Goal: Task Accomplishment & Management: Manage account settings

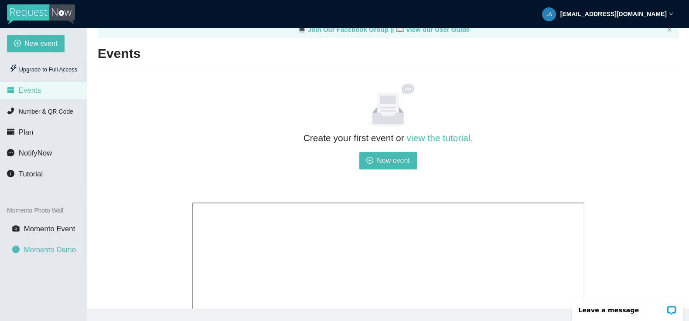
scroll to position [13, 0]
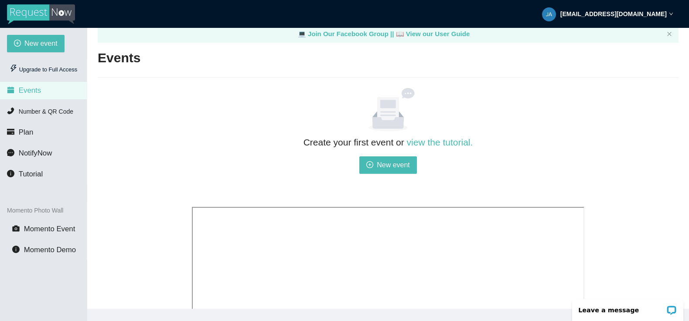
click at [668, 12] on icon "down" at bounding box center [670, 14] width 4 height 4
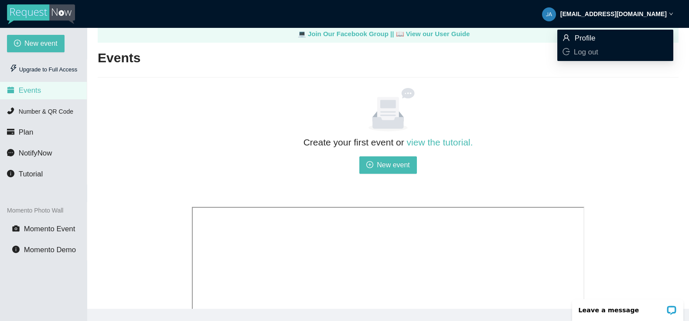
click at [582, 36] on span "Profile" at bounding box center [584, 38] width 21 height 8
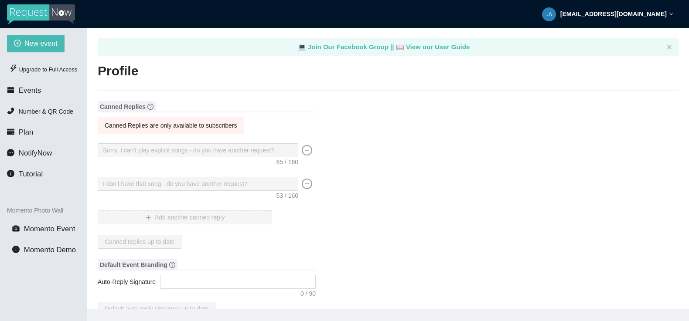
type input "Partytime Productions"
type input "DJ"
type input "[PHONE_NUMBER]"
type input "[EMAIL_ADDRESS][DOMAIN_NAME]"
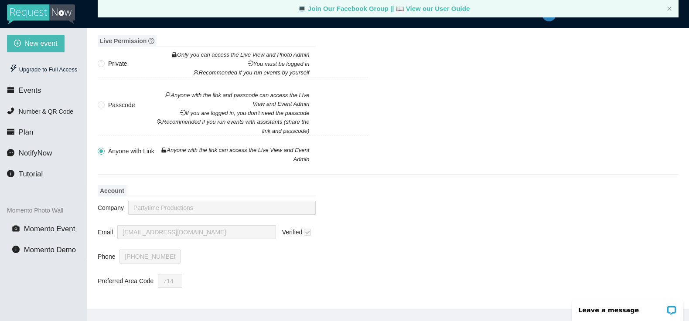
scroll to position [28, 0]
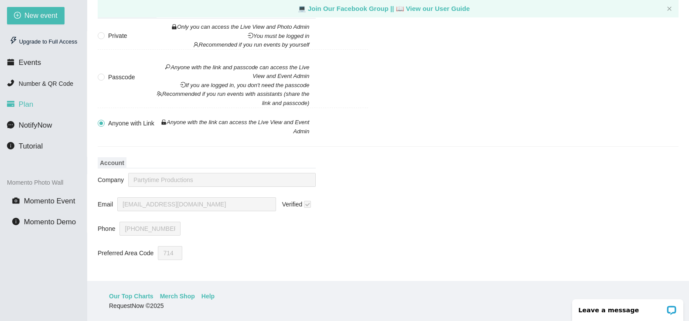
click at [27, 102] on span "Plan" at bounding box center [26, 104] width 15 height 8
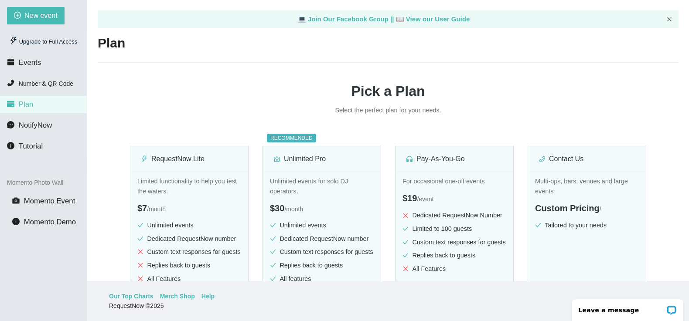
click at [669, 17] on icon "close" at bounding box center [668, 19] width 5 height 5
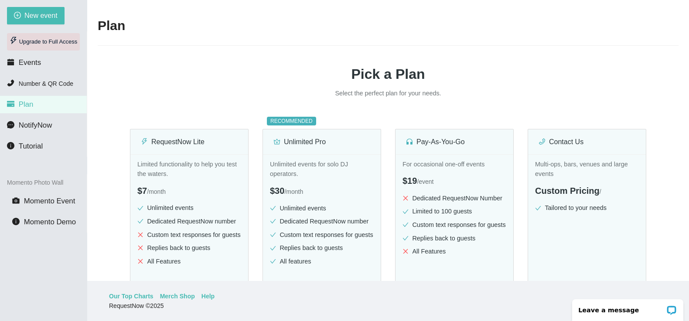
click at [50, 41] on div "Upgrade to Full Access" at bounding box center [43, 41] width 73 height 17
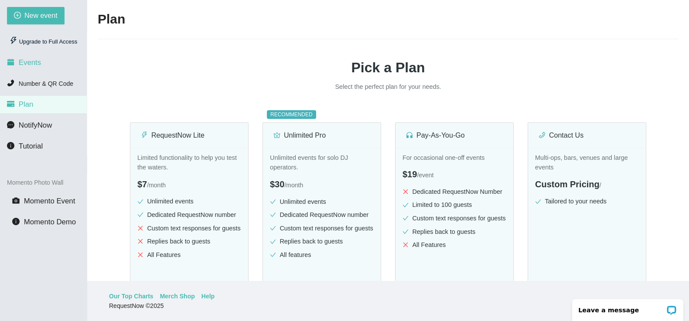
click at [25, 62] on span "Events" at bounding box center [30, 62] width 22 height 8
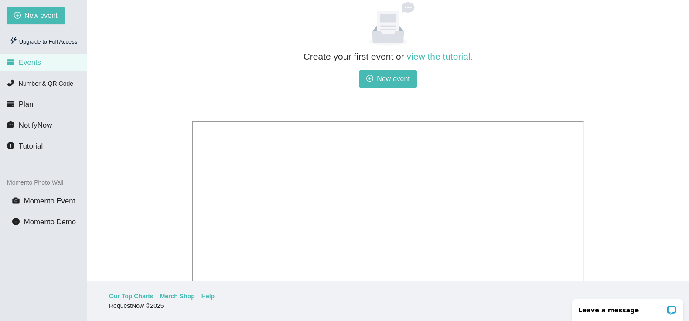
scroll to position [52, 0]
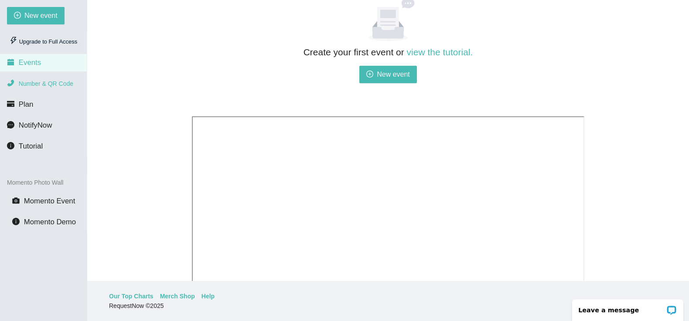
click at [44, 79] on li "Number & QR Code" at bounding box center [43, 83] width 87 height 17
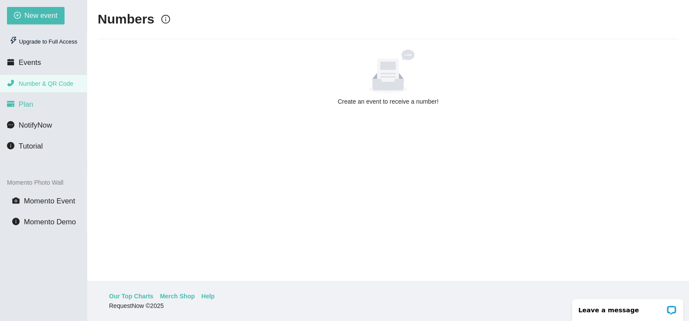
click at [30, 103] on span "Plan" at bounding box center [26, 104] width 15 height 8
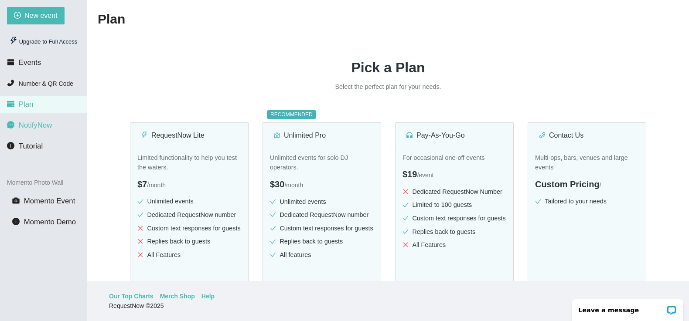
click at [35, 122] on span "NotifyNow" at bounding box center [35, 125] width 33 height 8
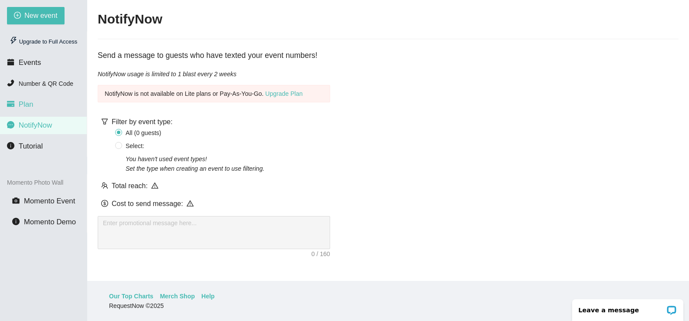
click at [31, 102] on span "Plan" at bounding box center [26, 104] width 15 height 8
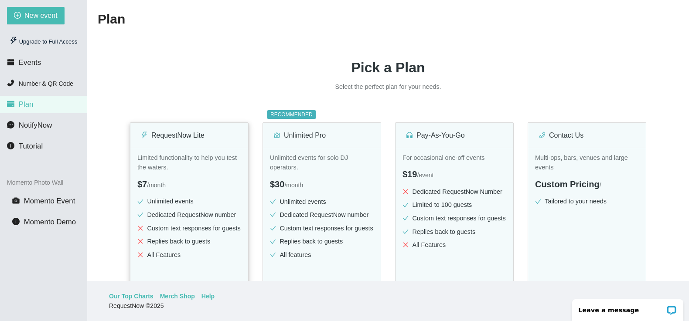
click at [174, 132] on div "RequestNow Lite" at bounding box center [189, 135] width 97 height 11
click at [193, 137] on div "RequestNow Lite" at bounding box center [189, 135] width 97 height 11
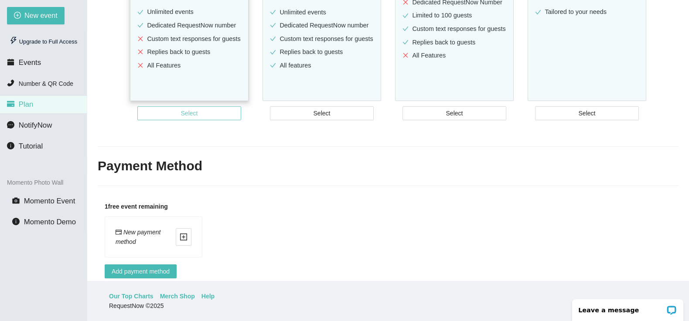
scroll to position [190, 0]
click at [183, 118] on span "Select" at bounding box center [189, 113] width 17 height 10
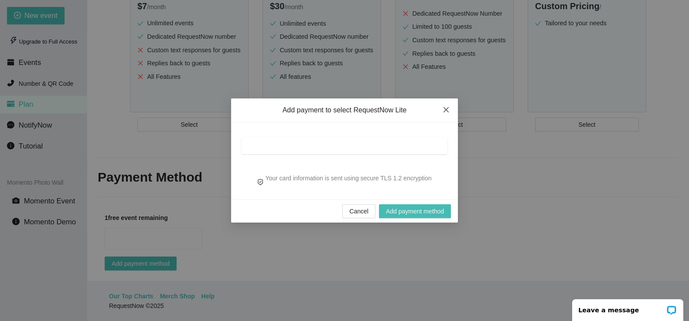
click at [443, 109] on icon "close" at bounding box center [445, 109] width 7 height 7
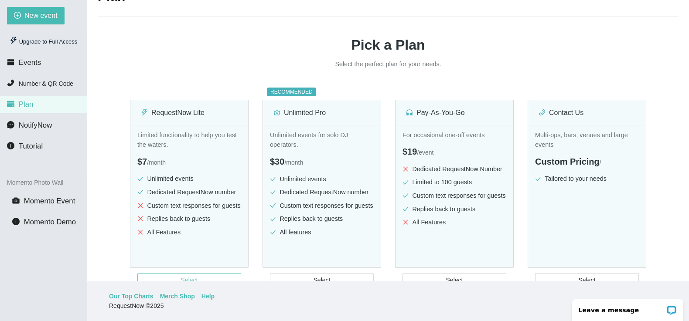
scroll to position [0, 0]
